Goal: Task Accomplishment & Management: Complete application form

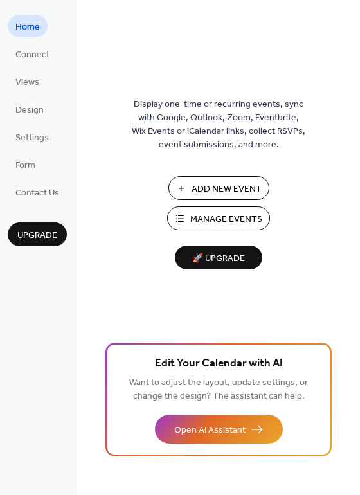
click at [202, 215] on span "Manage Events" at bounding box center [226, 219] width 72 height 13
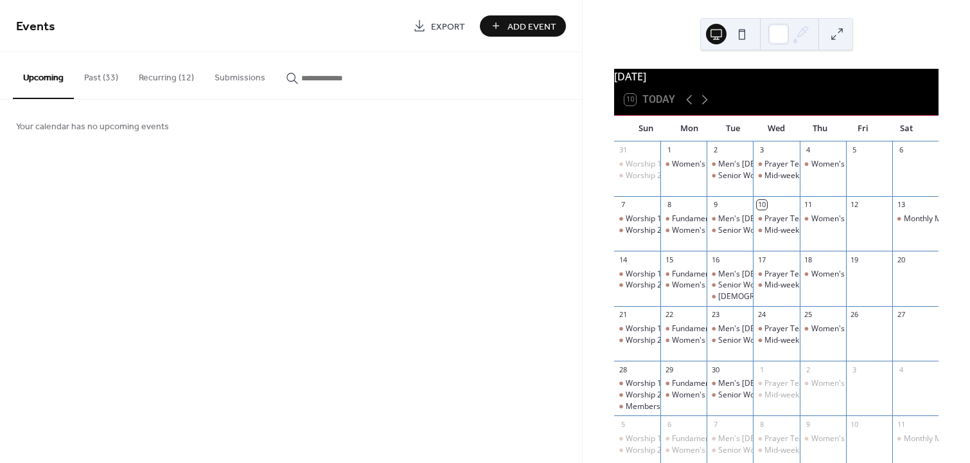
click at [518, 22] on span "Add Event" at bounding box center [532, 26] width 49 height 13
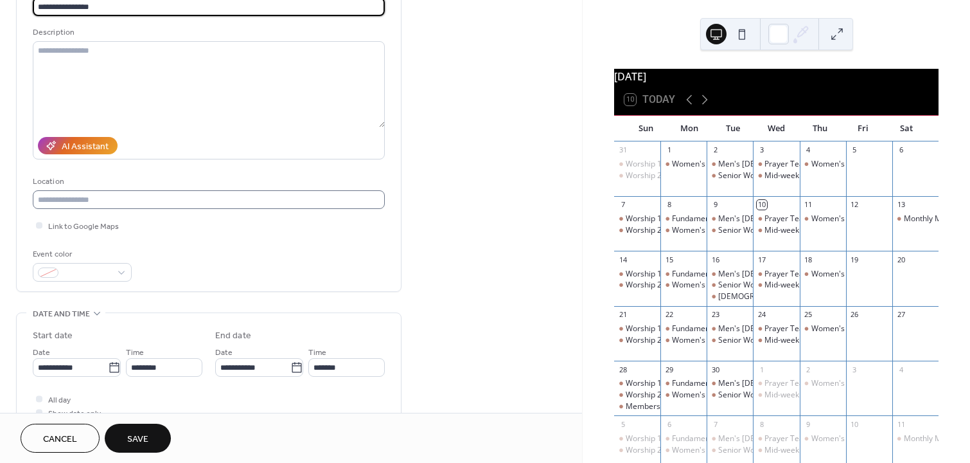
scroll to position [116, 0]
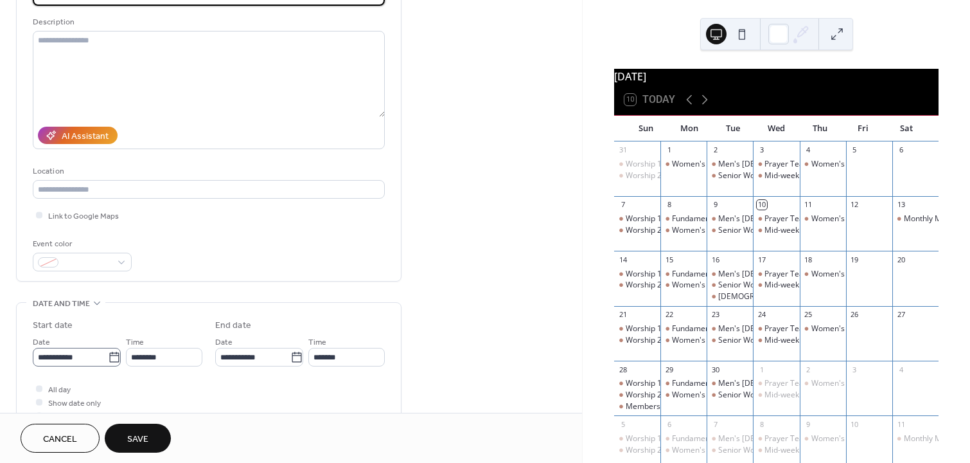
type input "**********"
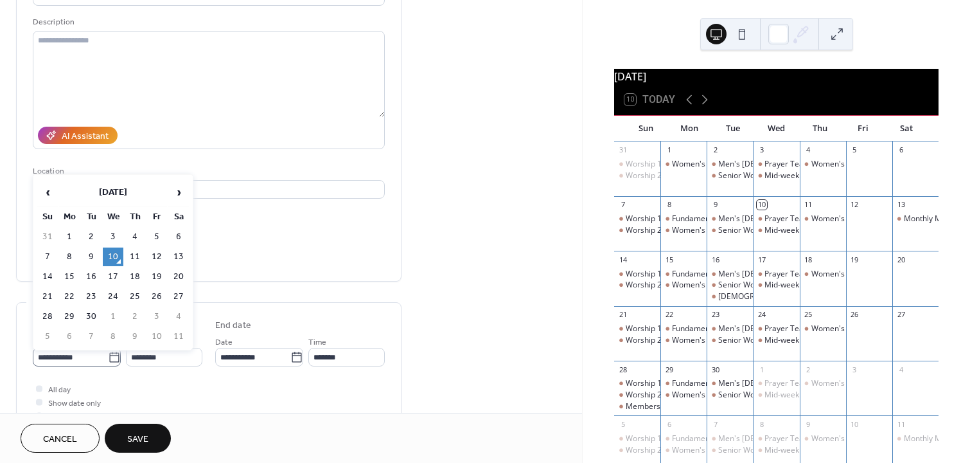
click at [109, 361] on icon at bounding box center [114, 357] width 13 height 13
click at [108, 361] on input "**********" at bounding box center [70, 357] width 75 height 19
click at [182, 190] on span "›" at bounding box center [178, 192] width 19 height 26
click at [116, 258] on td "8" at bounding box center [113, 256] width 21 height 19
type input "**********"
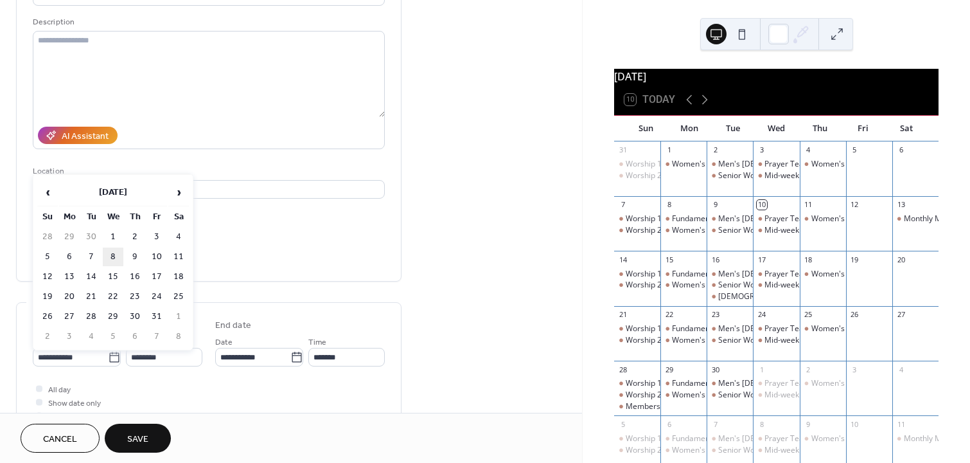
type input "**********"
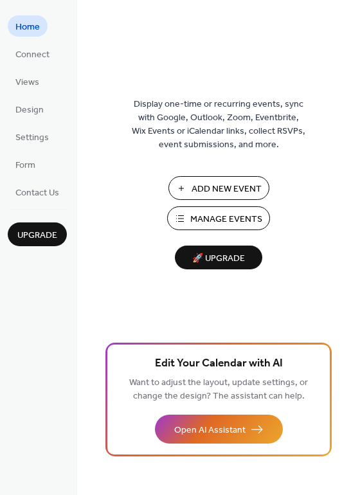
click at [211, 218] on span "Manage Events" at bounding box center [226, 219] width 72 height 13
click at [219, 220] on span "Manage Events" at bounding box center [226, 219] width 72 height 13
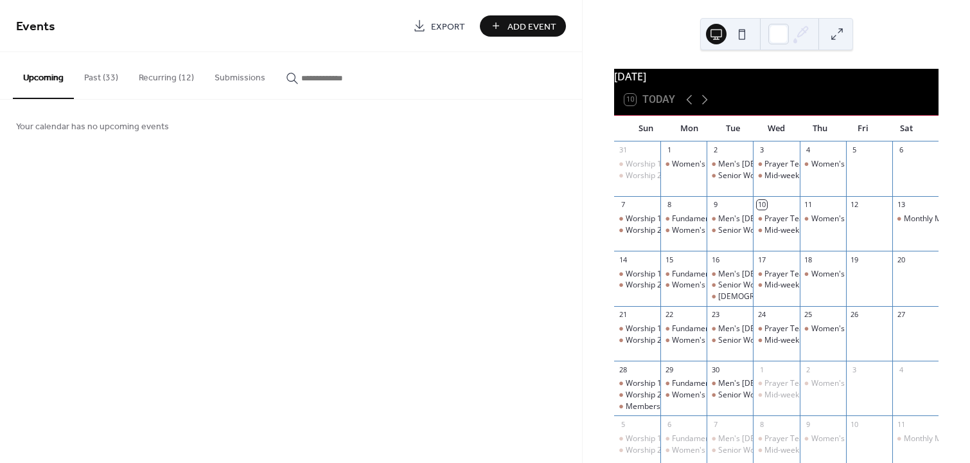
click at [518, 24] on span "Add Event" at bounding box center [532, 26] width 49 height 13
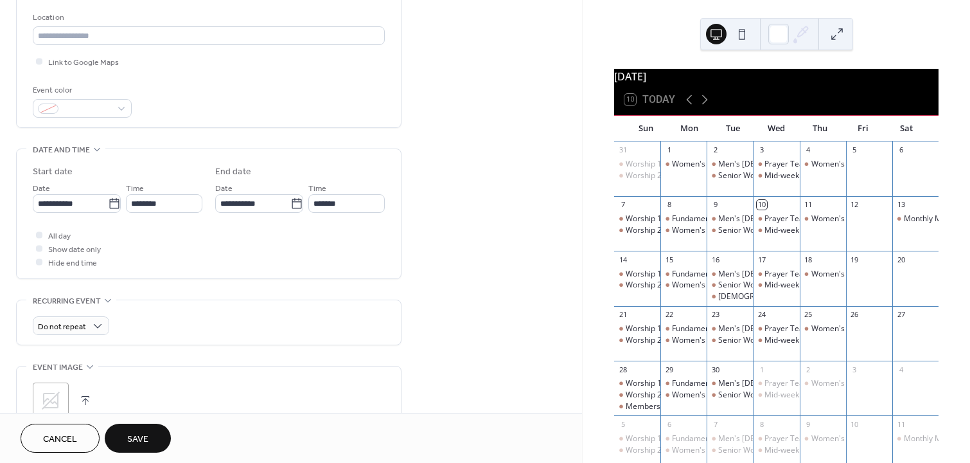
scroll to position [272, 0]
type input "**********"
click at [40, 236] on div at bounding box center [39, 232] width 6 height 6
click at [110, 203] on icon at bounding box center [114, 201] width 10 height 10
click at [108, 203] on input "**********" at bounding box center [70, 201] width 75 height 19
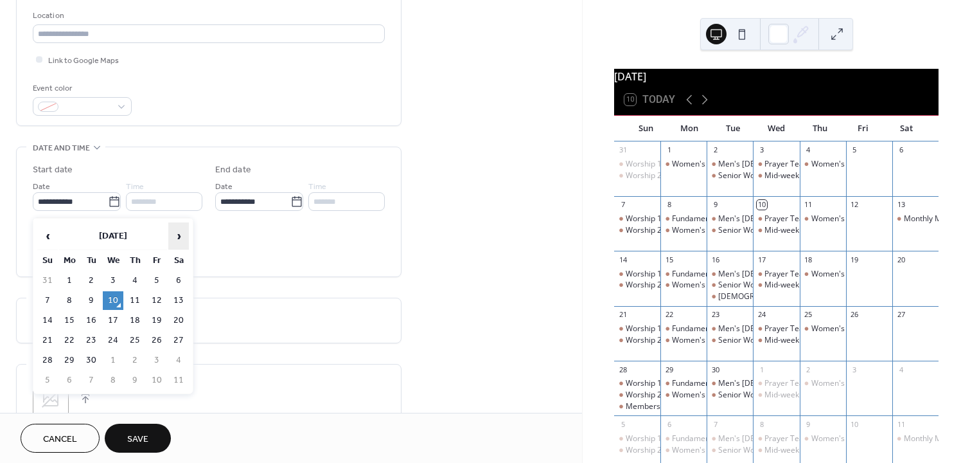
click at [181, 233] on span "›" at bounding box center [178, 236] width 19 height 26
click at [112, 296] on td "8" at bounding box center [113, 300] width 21 height 19
type input "**********"
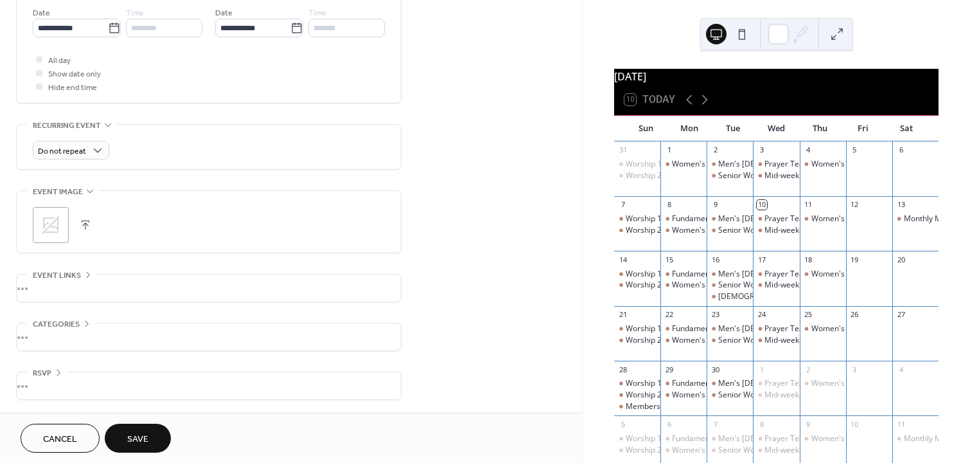
scroll to position [449, 0]
click at [139, 436] on span "Save" at bounding box center [137, 439] width 21 height 13
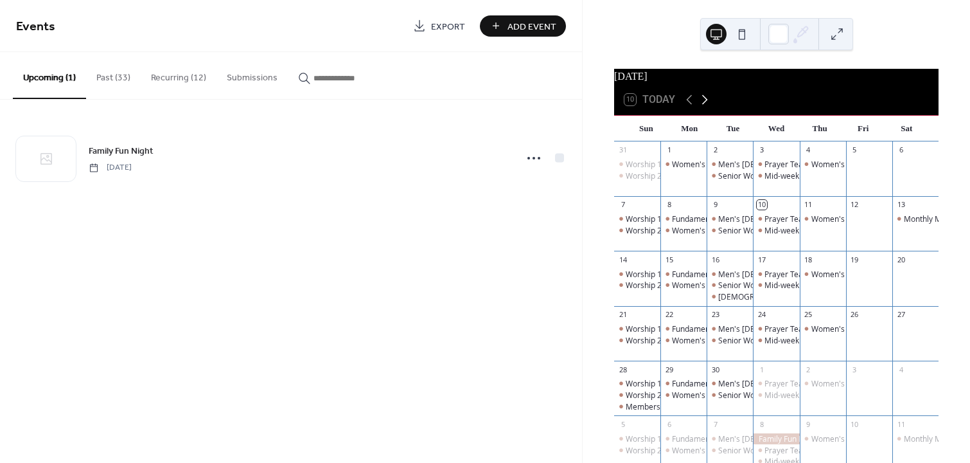
click at [705, 107] on icon at bounding box center [704, 99] width 15 height 15
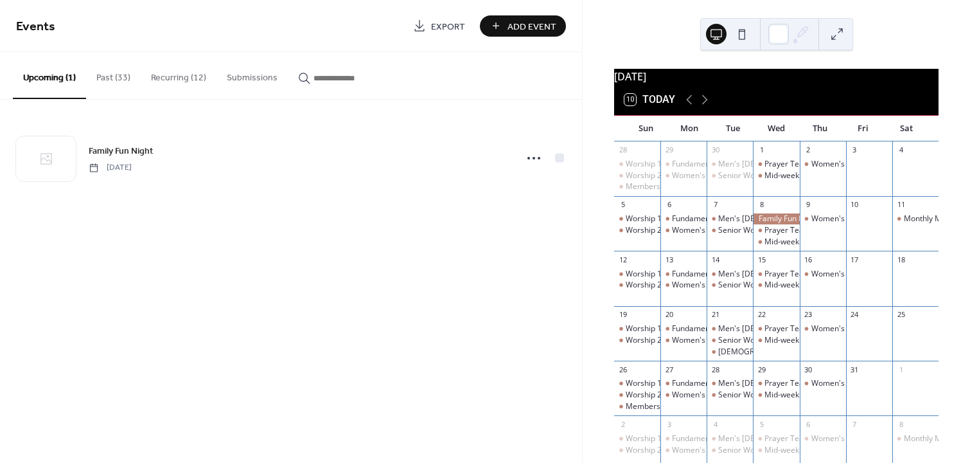
click at [519, 26] on span "Add Event" at bounding box center [532, 26] width 49 height 13
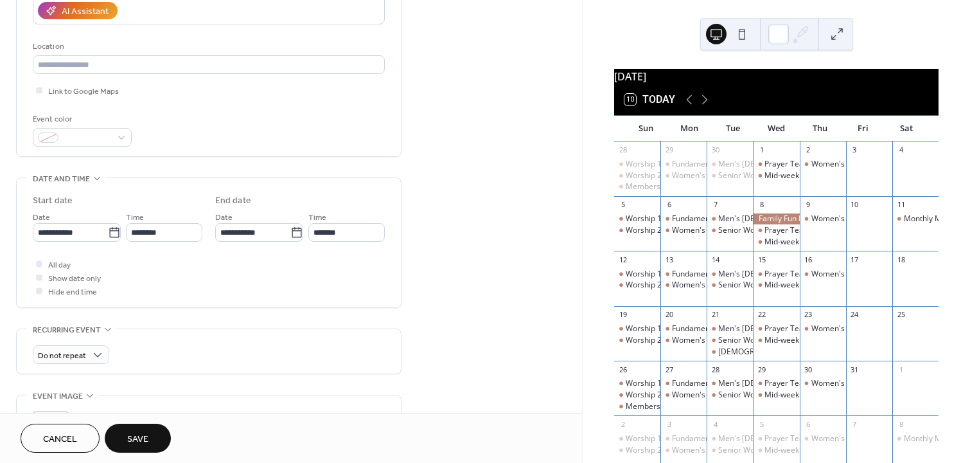
scroll to position [242, 0]
type input "**********"
click at [39, 266] on div at bounding box center [39, 263] width 6 height 6
click at [108, 237] on icon at bounding box center [114, 232] width 13 height 13
click at [108, 237] on input "**********" at bounding box center [70, 231] width 75 height 19
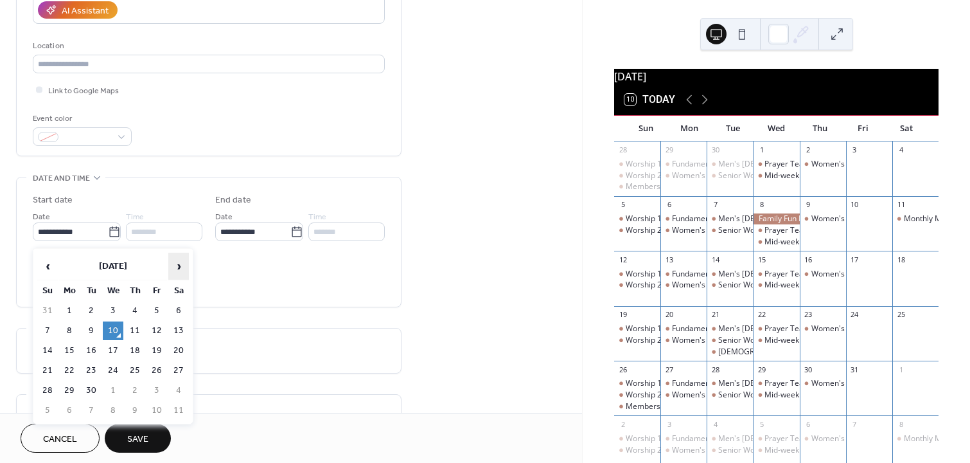
click at [177, 265] on span "›" at bounding box center [178, 266] width 19 height 26
click at [159, 352] on td "17" at bounding box center [157, 350] width 21 height 19
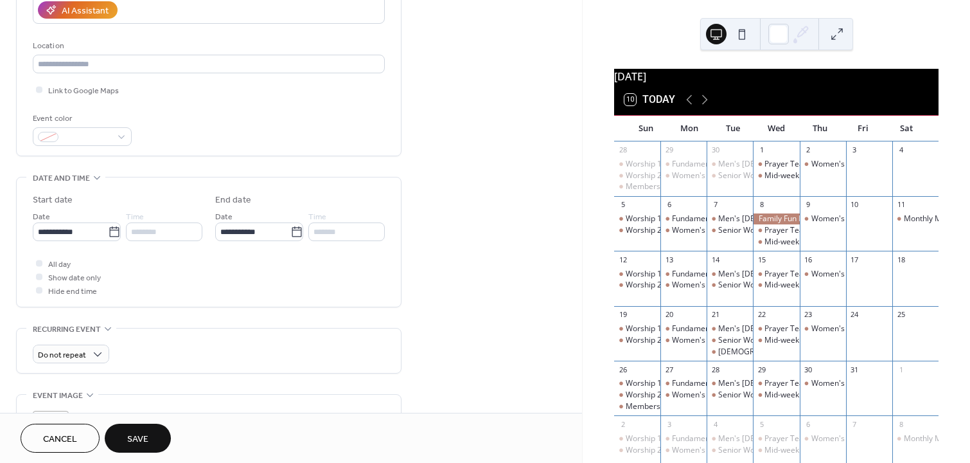
type input "**********"
click at [294, 233] on icon at bounding box center [296, 232] width 13 height 13
click at [290, 233] on input "**********" at bounding box center [252, 231] width 75 height 19
click at [230, 369] on td "19" at bounding box center [230, 370] width 21 height 19
type input "**********"
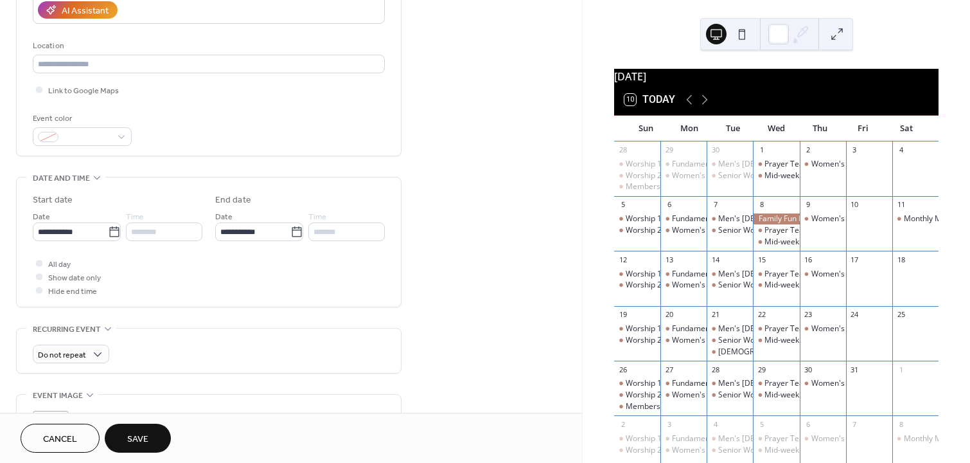
click at [146, 438] on span "Save" at bounding box center [137, 439] width 21 height 13
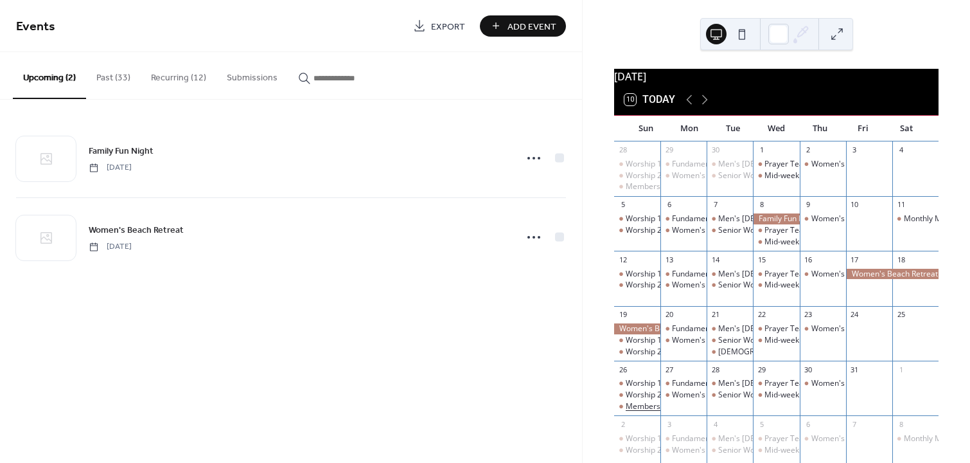
click at [647, 412] on div "Membership Class" at bounding box center [659, 406] width 67 height 11
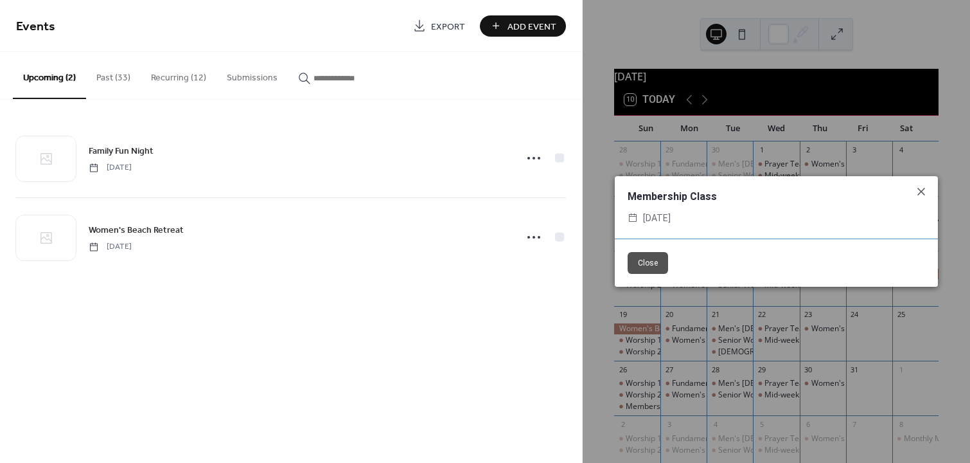
click at [652, 262] on button "Close" at bounding box center [648, 263] width 40 height 22
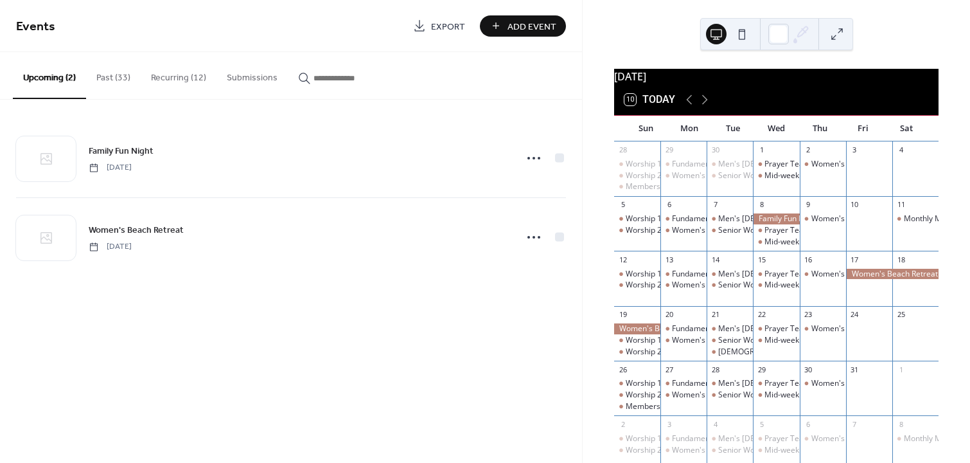
click at [518, 27] on span "Add Event" at bounding box center [532, 26] width 49 height 13
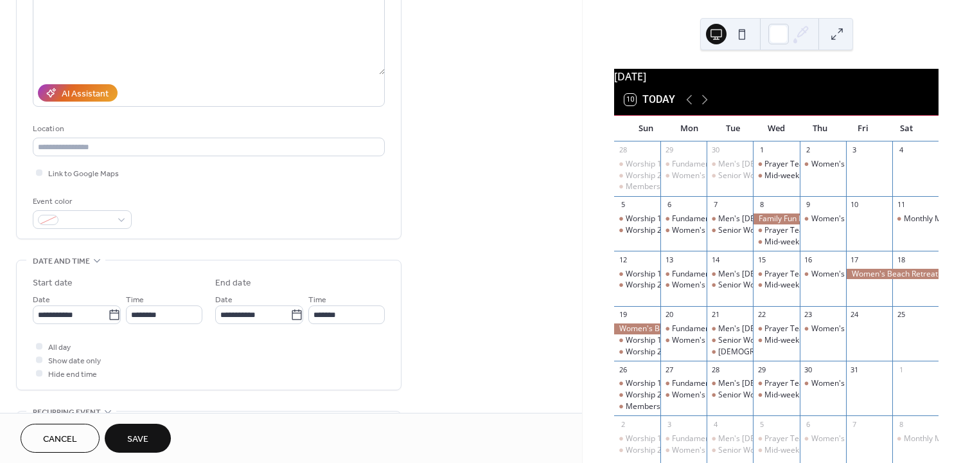
scroll to position [162, 0]
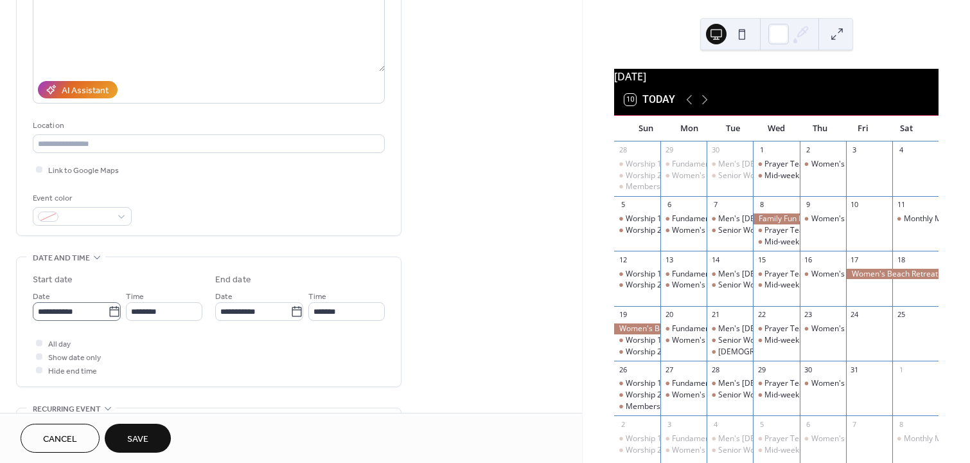
type input "**********"
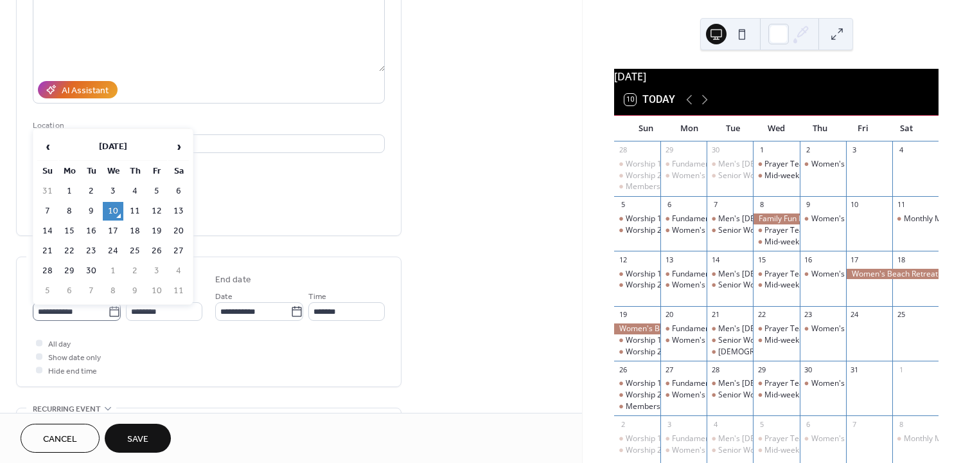
click at [109, 316] on icon at bounding box center [114, 311] width 13 height 13
click at [108, 316] on input "**********" at bounding box center [70, 311] width 75 height 19
click at [177, 148] on span "›" at bounding box center [178, 147] width 19 height 26
click at [48, 271] on td "26" at bounding box center [47, 271] width 21 height 19
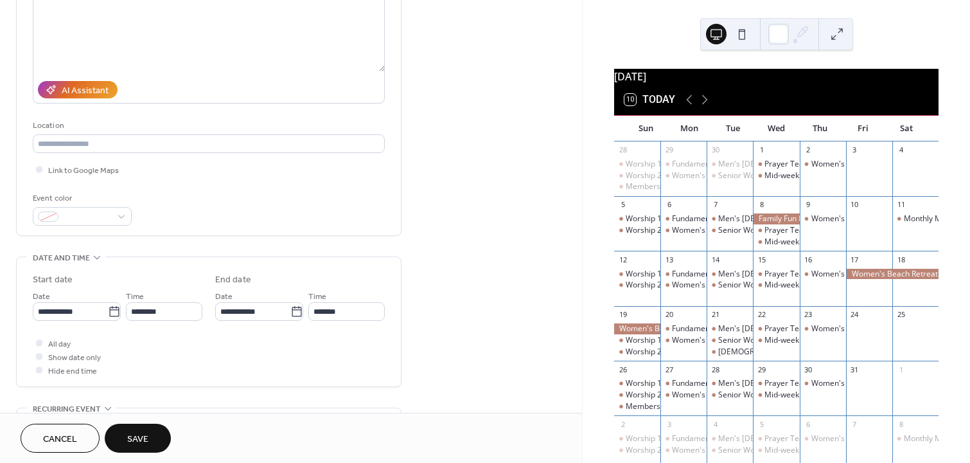
type input "**********"
click at [38, 359] on div at bounding box center [39, 356] width 6 height 6
click at [135, 435] on span "Save" at bounding box center [137, 439] width 21 height 13
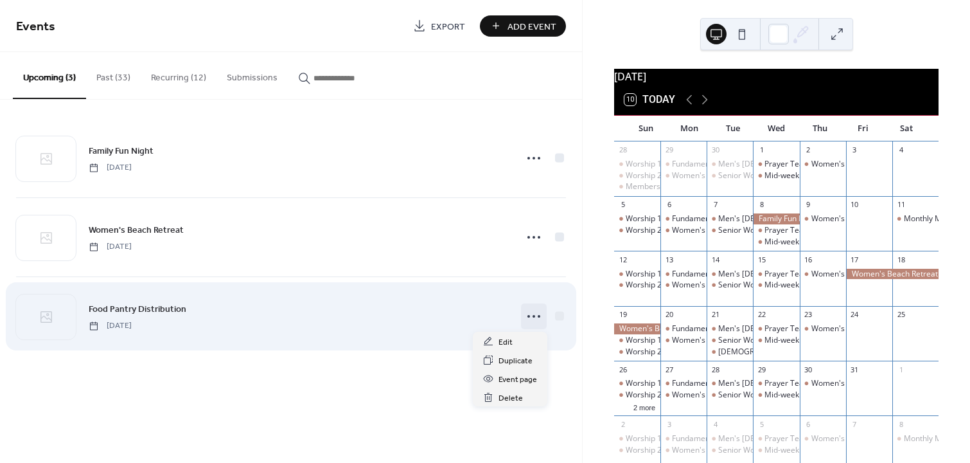
click at [533, 312] on icon at bounding box center [534, 316] width 21 height 21
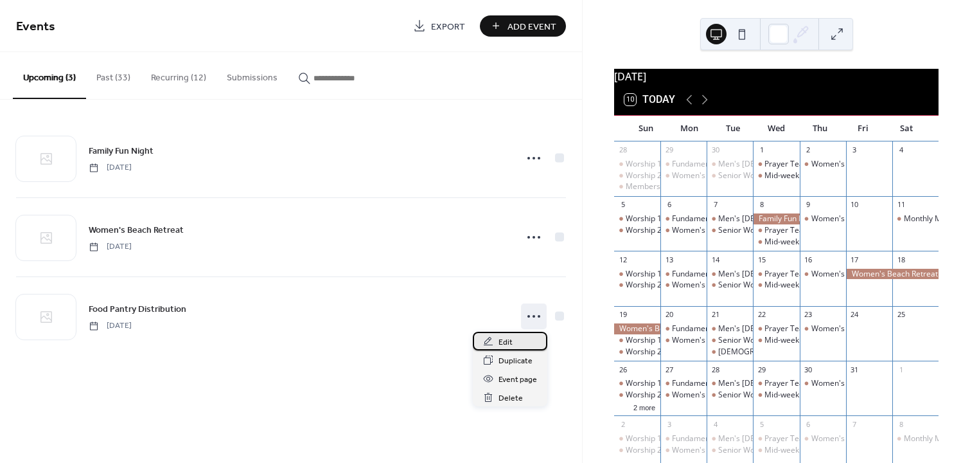
click at [505, 339] on span "Edit" at bounding box center [506, 341] width 14 height 13
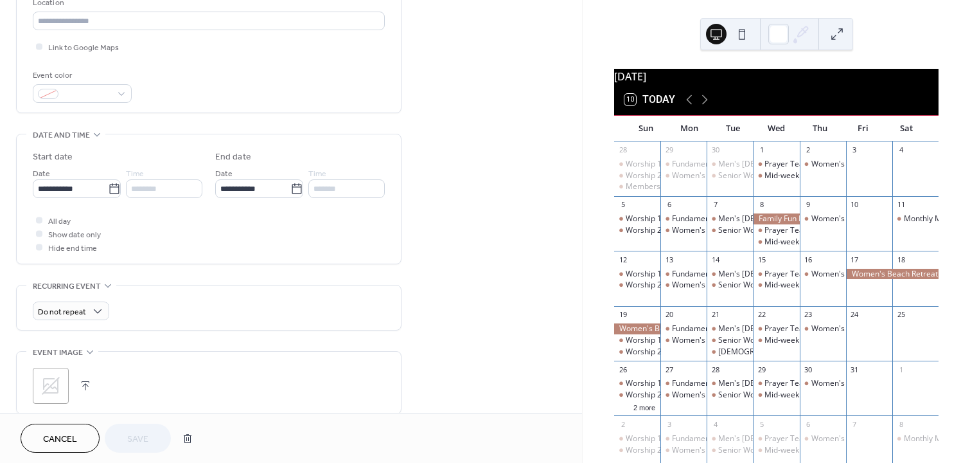
scroll to position [366, 0]
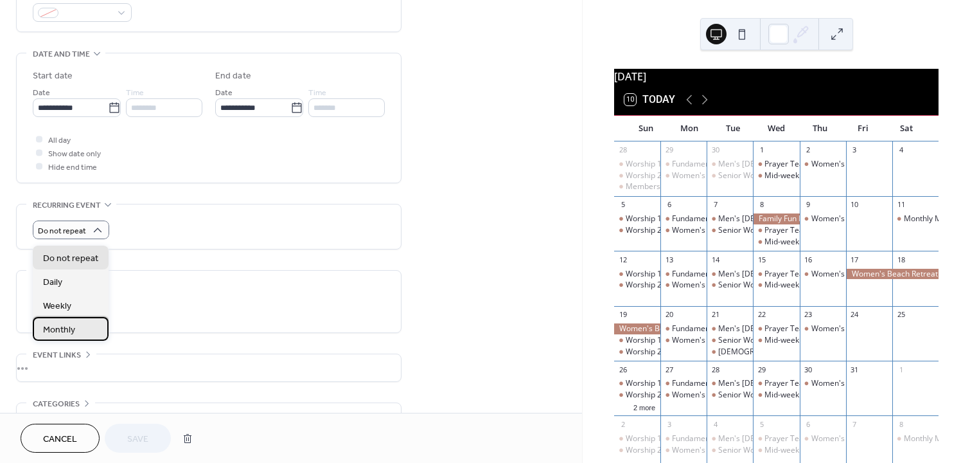
click at [79, 327] on div "Monthly" at bounding box center [71, 329] width 76 height 24
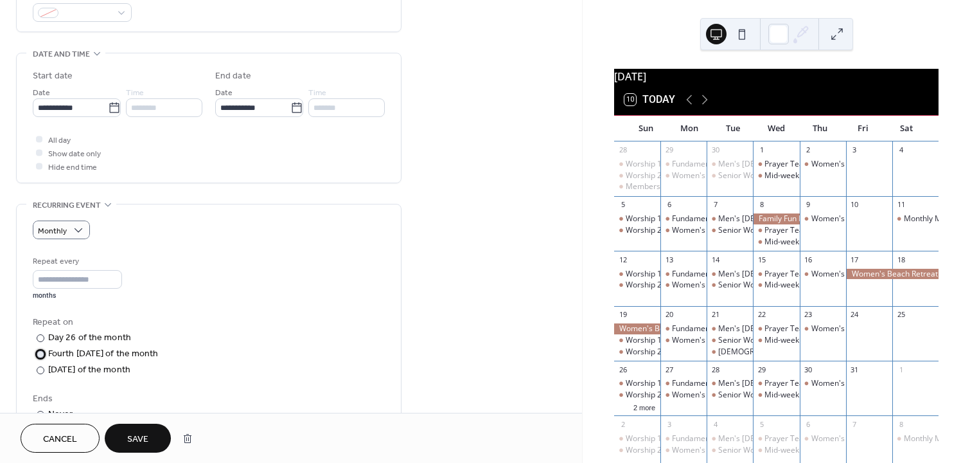
click at [40, 357] on div at bounding box center [41, 354] width 8 height 8
click at [136, 436] on span "Save" at bounding box center [137, 439] width 21 height 13
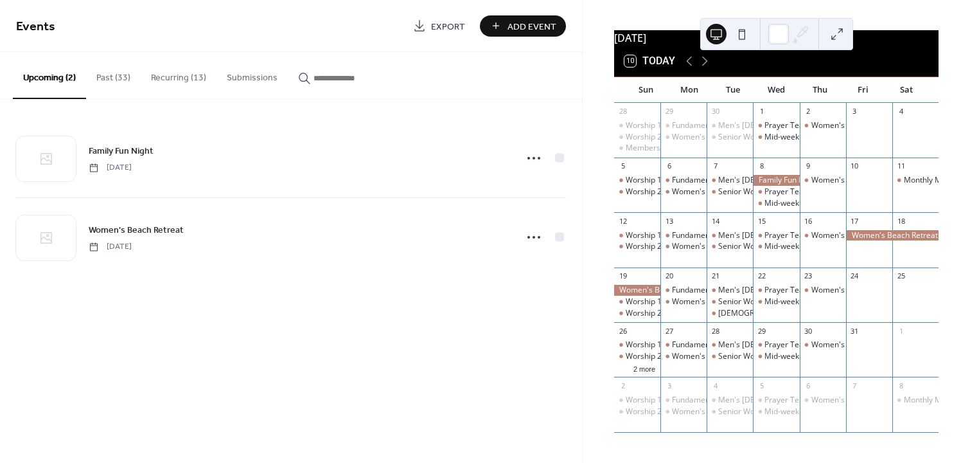
scroll to position [46, 0]
click at [654, 371] on button "2 more" at bounding box center [645, 367] width 32 height 11
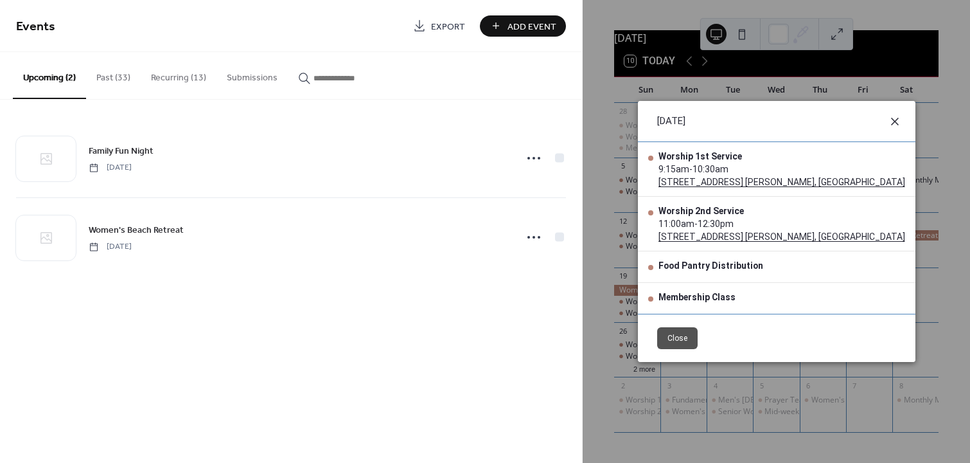
click at [891, 121] on icon at bounding box center [895, 122] width 8 height 8
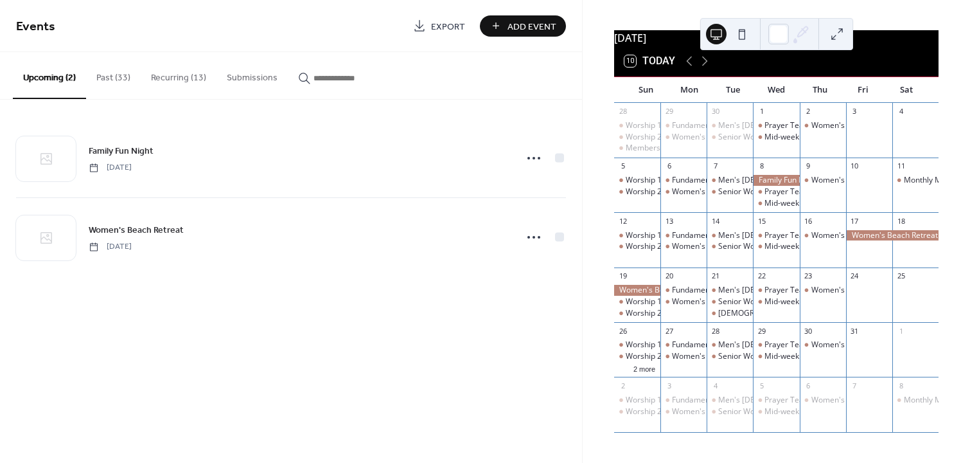
click at [179, 77] on button "Recurring (13)" at bounding box center [179, 75] width 76 height 46
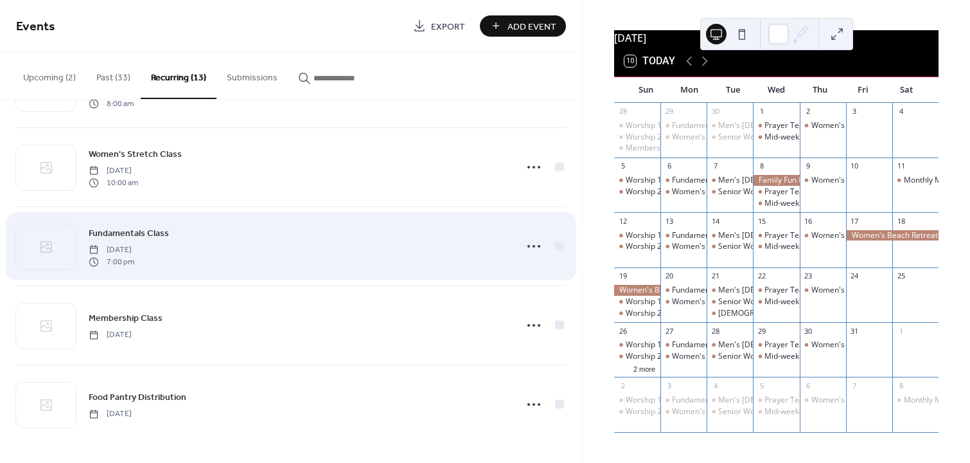
scroll to position [702, 0]
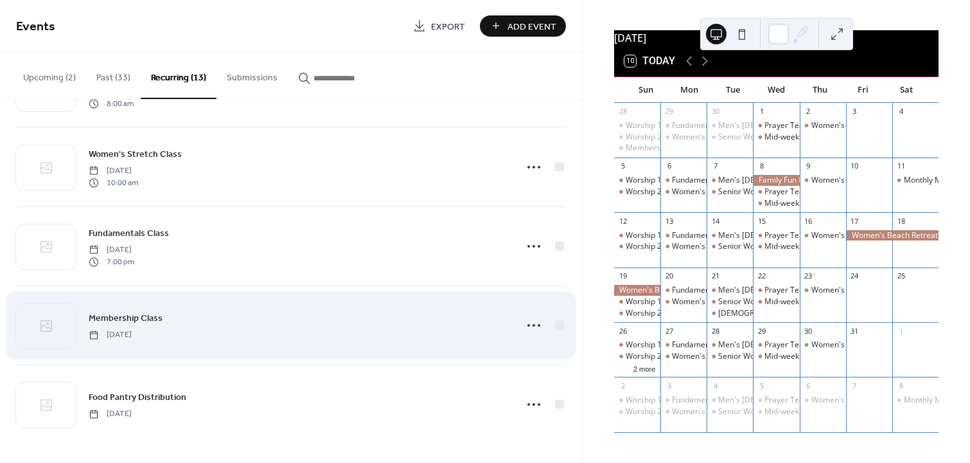
click at [271, 339] on div "Membership Class Sunday, September 28, 2025" at bounding box center [299, 324] width 420 height 29
click at [529, 326] on icon at bounding box center [534, 325] width 21 height 21
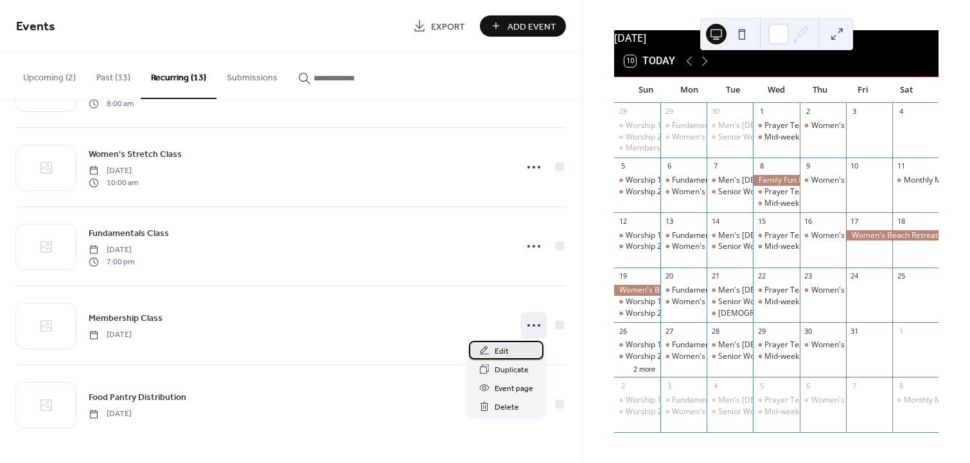
click at [504, 349] on span "Edit" at bounding box center [502, 350] width 14 height 13
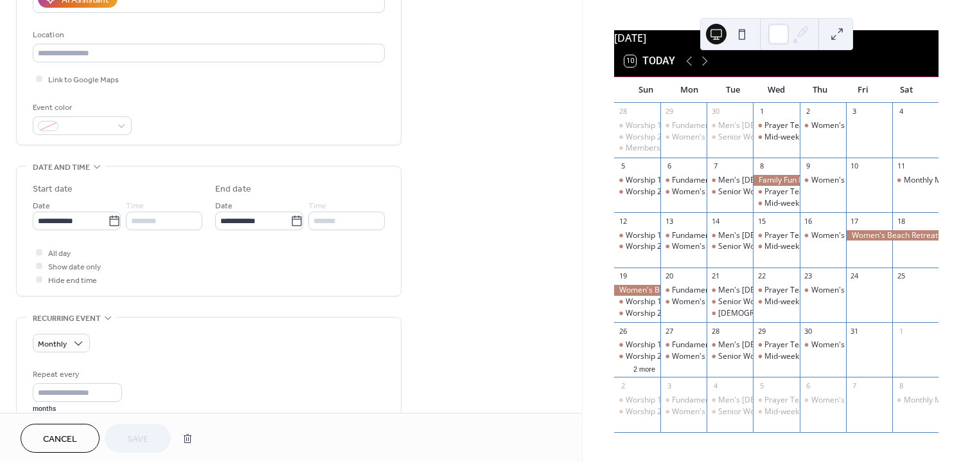
scroll to position [255, 0]
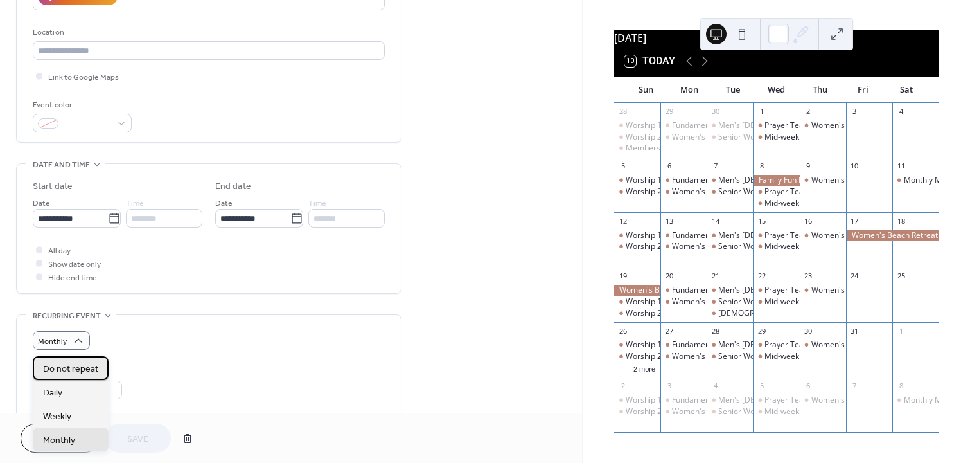
click at [78, 368] on span "Do not repeat" at bounding box center [70, 368] width 55 height 13
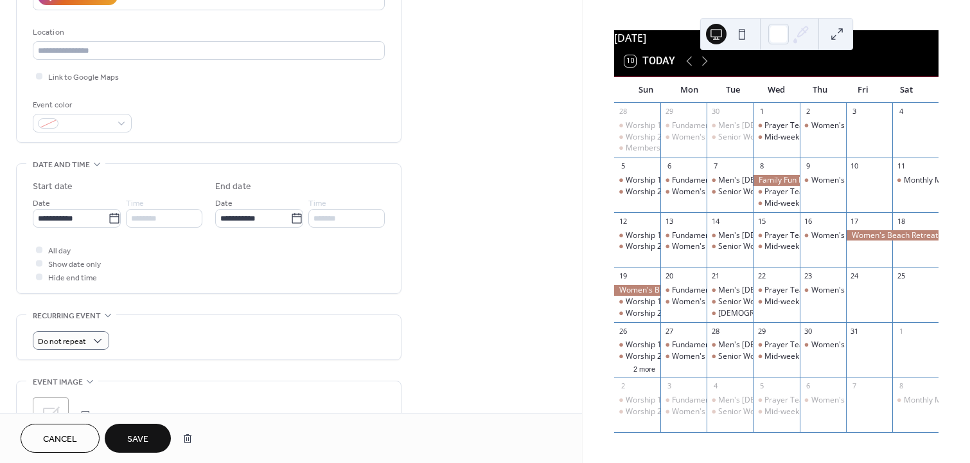
click at [145, 438] on span "Save" at bounding box center [137, 439] width 21 height 13
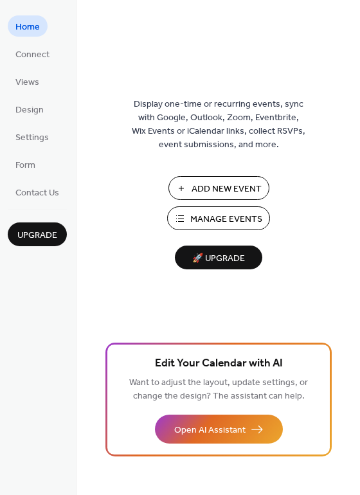
click at [215, 215] on span "Manage Events" at bounding box center [226, 219] width 72 height 13
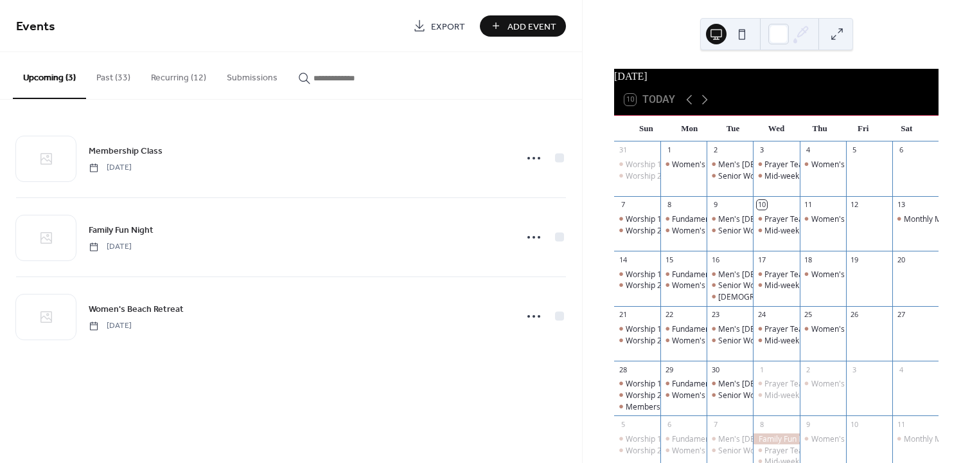
click at [533, 24] on span "Add Event" at bounding box center [532, 26] width 49 height 13
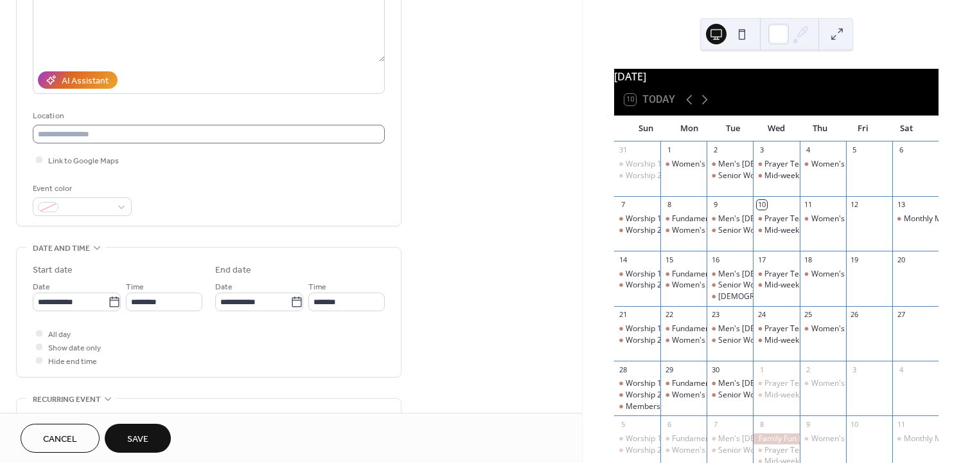
scroll to position [178, 0]
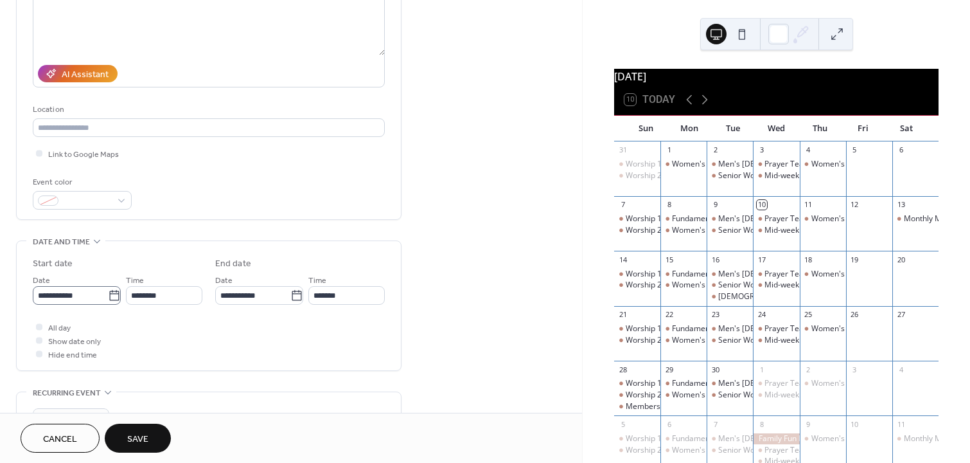
type input "**********"
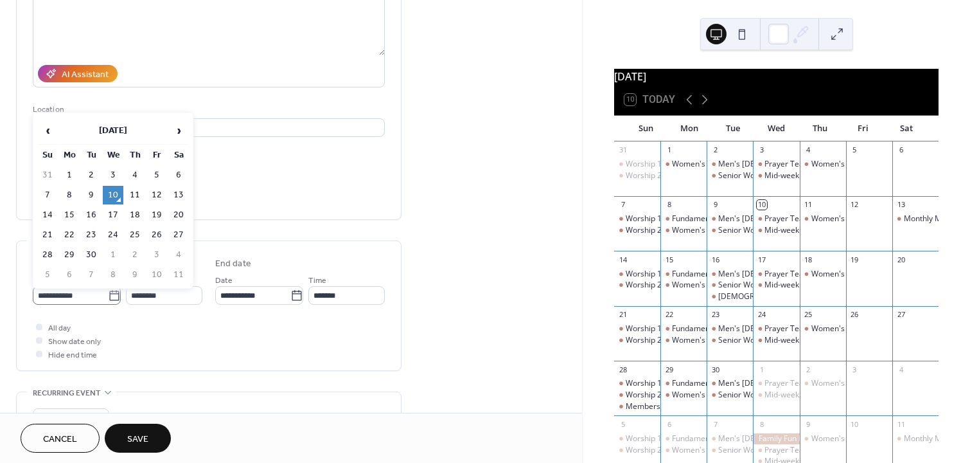
click at [111, 296] on icon at bounding box center [114, 295] width 13 height 13
click at [108, 296] on input "**********" at bounding box center [70, 295] width 75 height 19
click at [180, 130] on span "›" at bounding box center [178, 131] width 19 height 26
click at [177, 175] on td "1" at bounding box center [178, 175] width 21 height 19
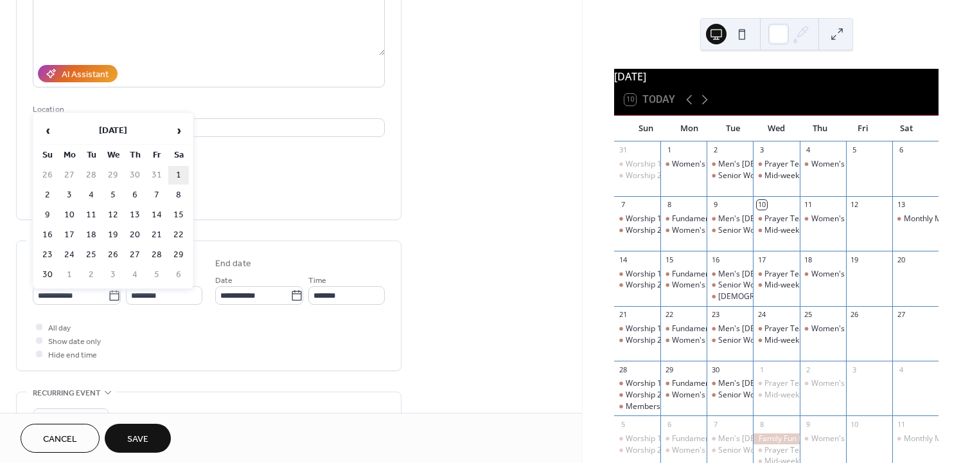
type input "**********"
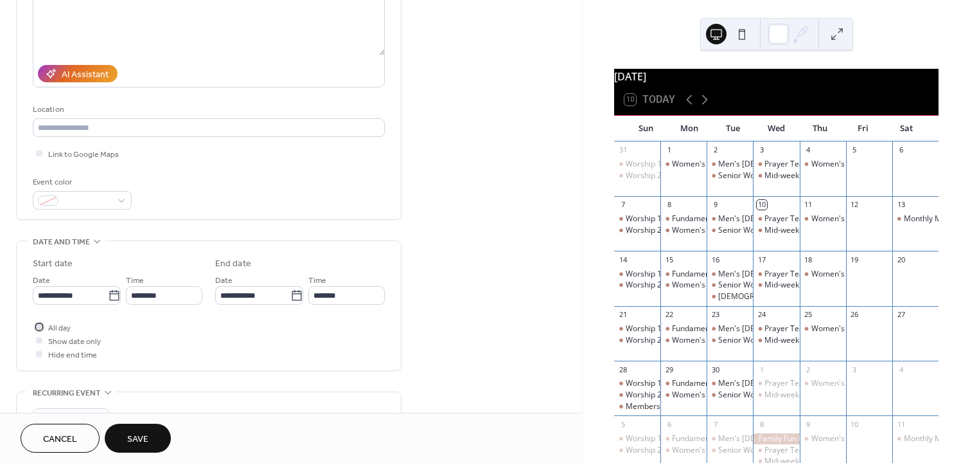
click at [37, 330] on div at bounding box center [39, 326] width 6 height 6
click at [139, 436] on span "Save" at bounding box center [137, 439] width 21 height 13
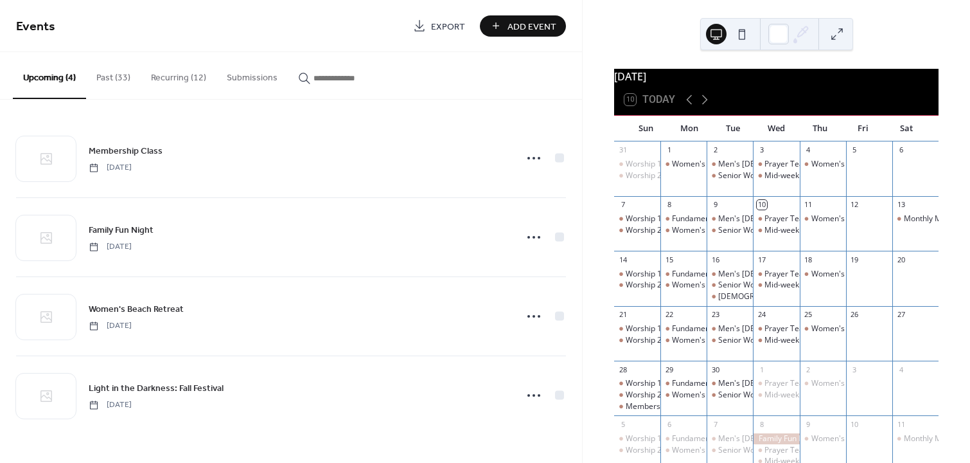
click at [837, 35] on button at bounding box center [837, 34] width 21 height 21
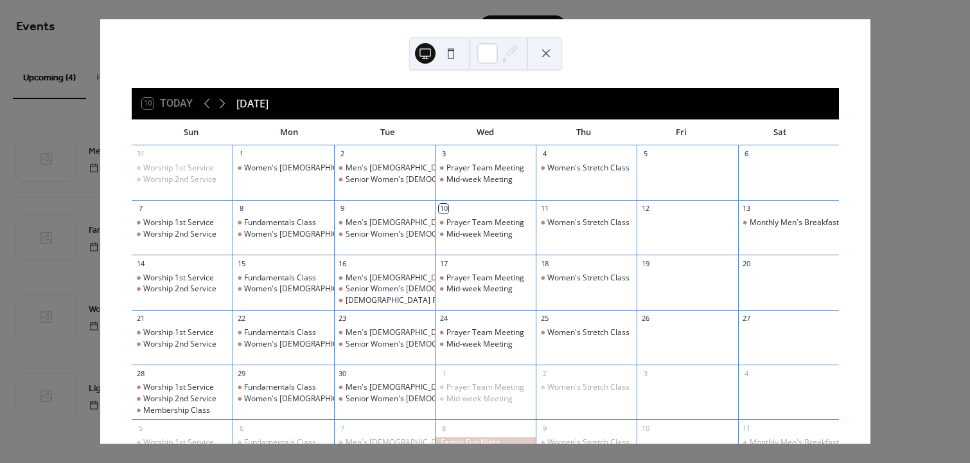
scroll to position [61, 0]
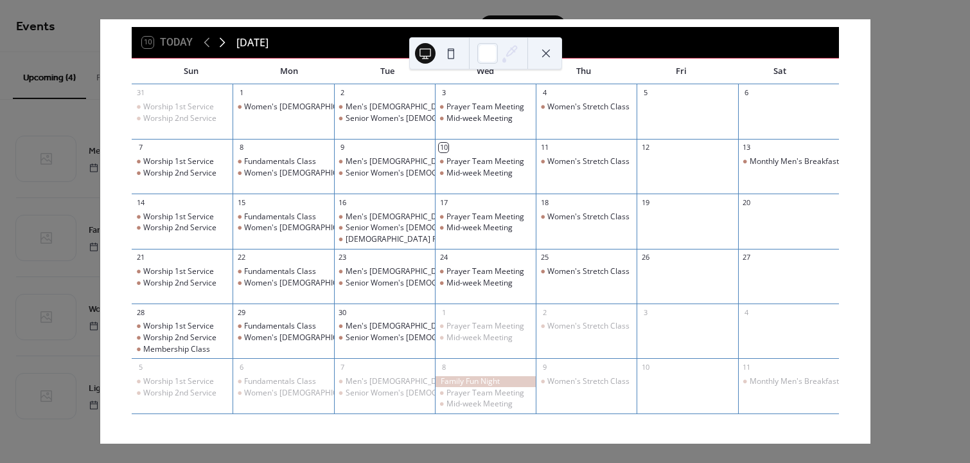
click at [222, 41] on icon at bounding box center [223, 43] width 6 height 10
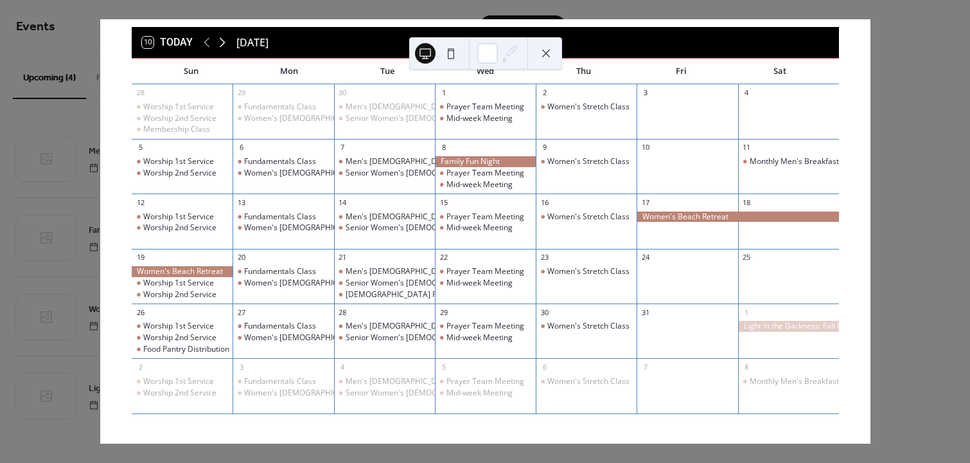
click at [222, 41] on icon at bounding box center [222, 42] width 15 height 15
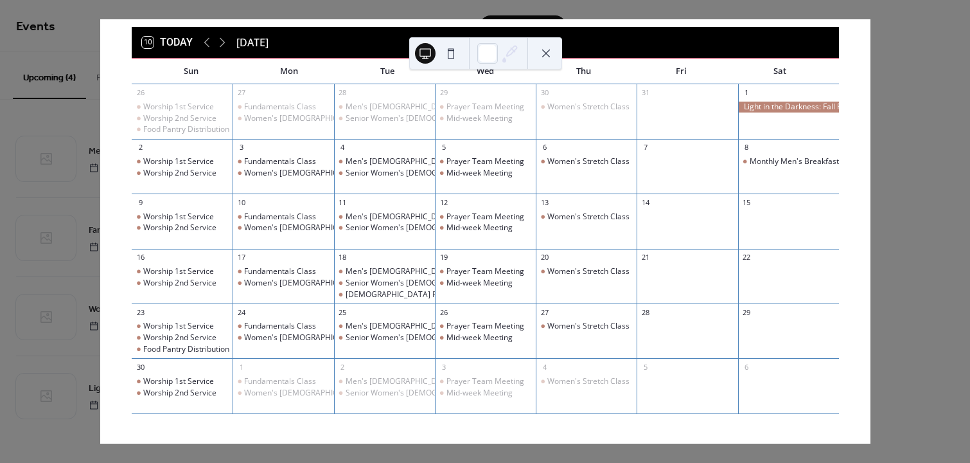
click at [548, 51] on button at bounding box center [546, 53] width 21 height 21
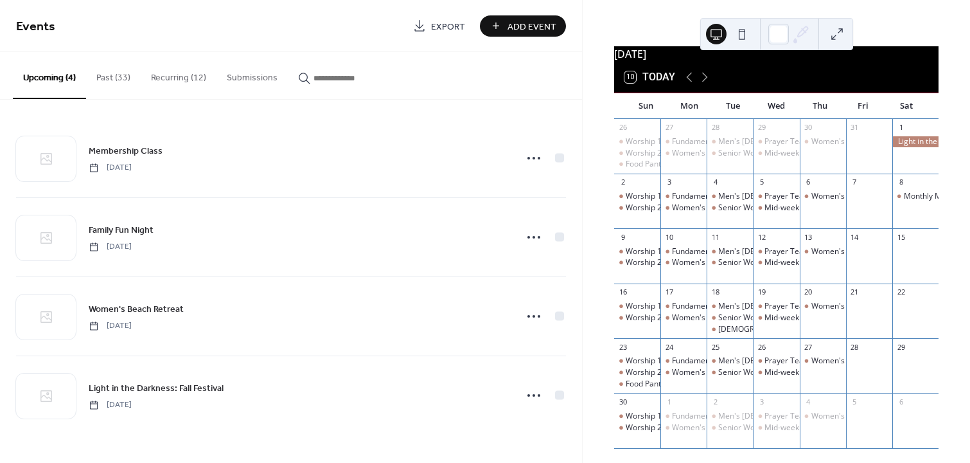
click at [740, 30] on button at bounding box center [742, 34] width 21 height 21
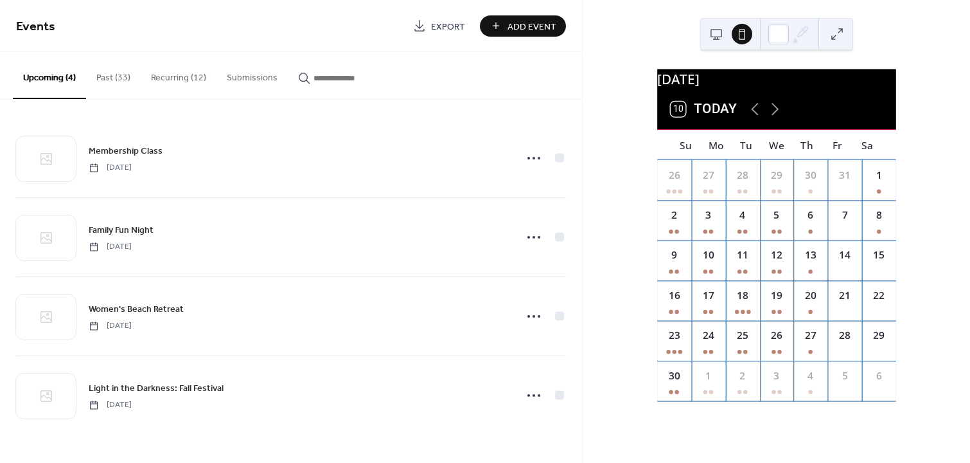
scroll to position [0, 0]
click at [711, 230] on div "3" at bounding box center [709, 220] width 34 height 40
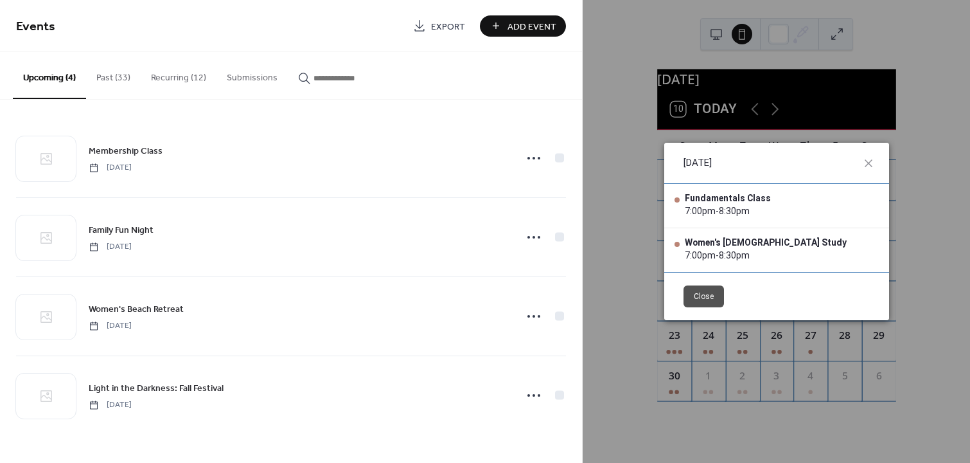
click at [710, 292] on button "Close" at bounding box center [704, 296] width 40 height 22
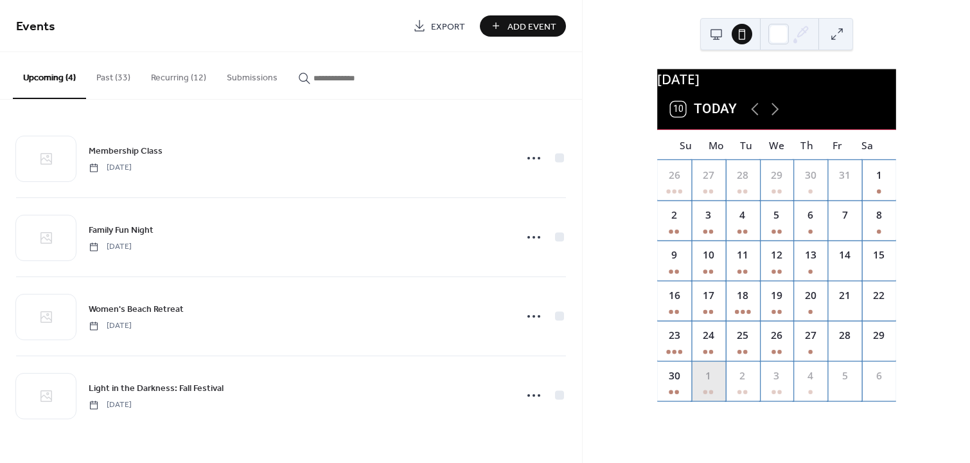
click at [711, 383] on div "1" at bounding box center [708, 375] width 15 height 15
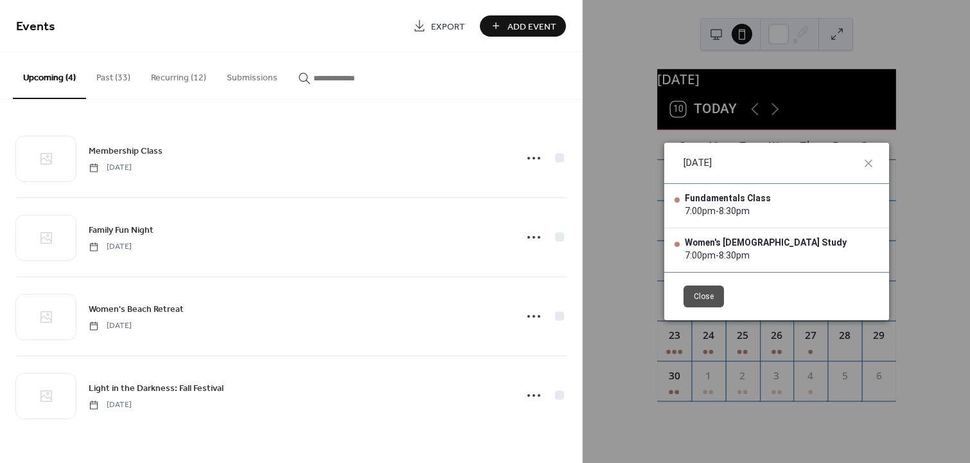
click at [704, 292] on button "Close" at bounding box center [704, 296] width 40 height 22
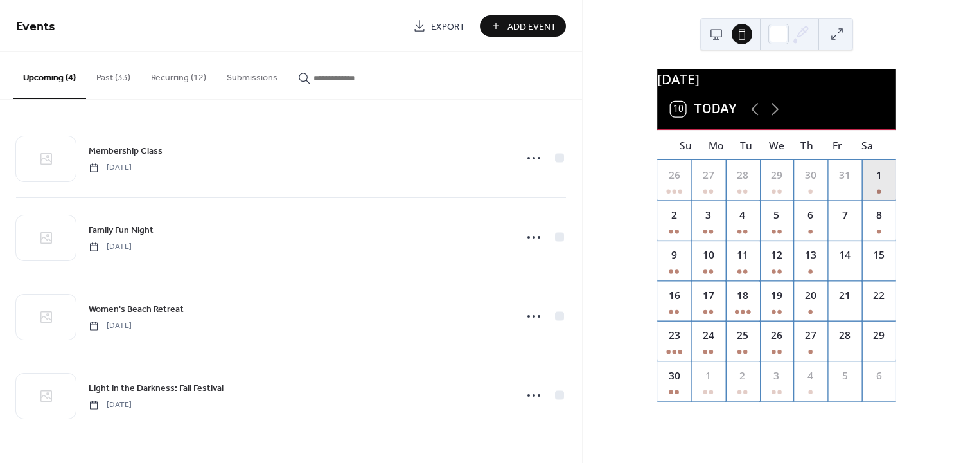
click at [870, 190] on div "1" at bounding box center [879, 180] width 34 height 40
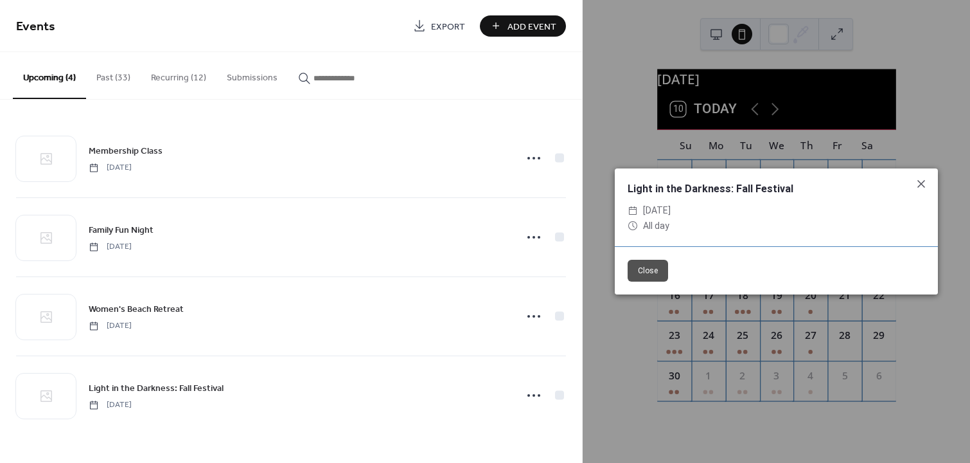
click at [653, 273] on button "Close" at bounding box center [648, 271] width 40 height 22
